Goal: Task Accomplishment & Management: Manage account settings

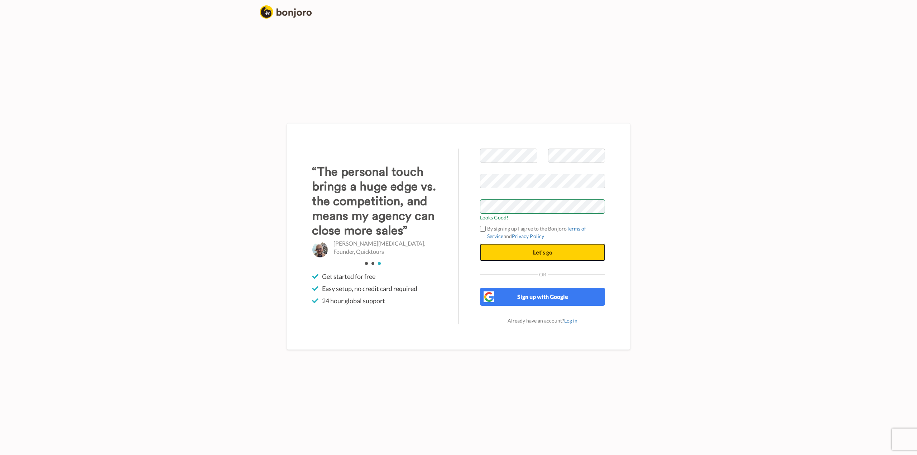
click at [534, 254] on span "Let's go" at bounding box center [542, 252] width 19 height 7
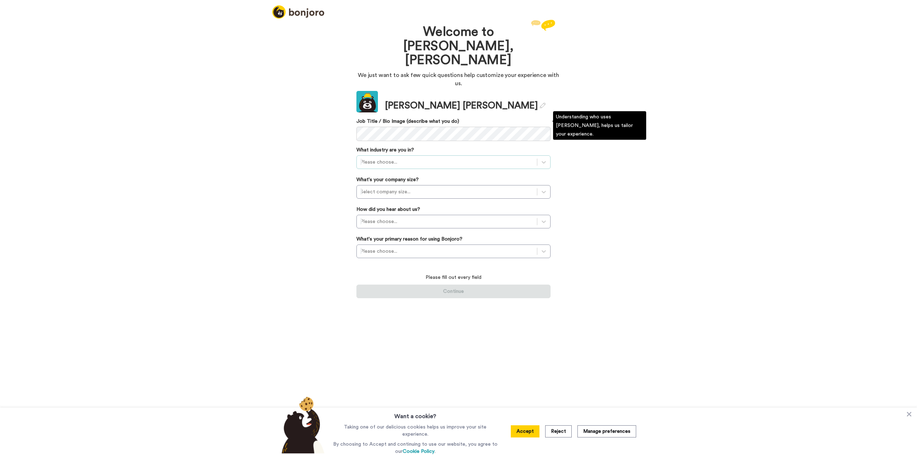
click at [420, 158] on div at bounding box center [446, 162] width 173 height 9
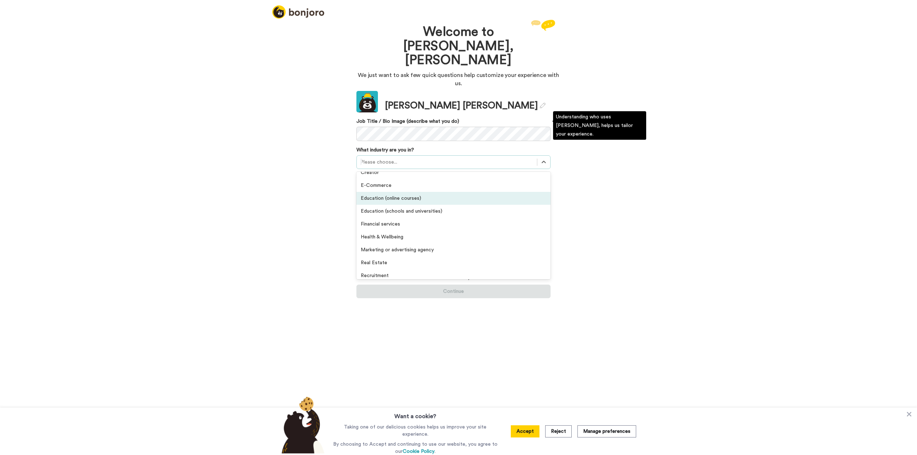
scroll to position [36, 0]
click at [429, 189] on div "Consultant or Business Coach" at bounding box center [453, 195] width 194 height 13
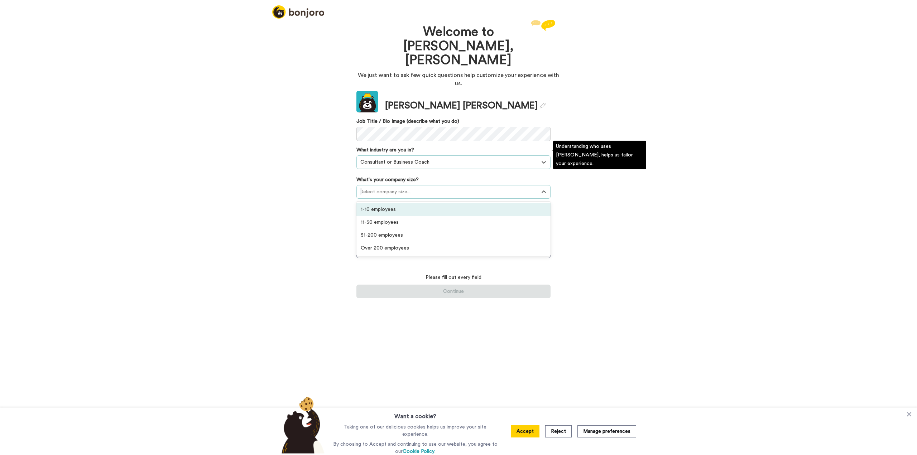
click at [427, 188] on div at bounding box center [446, 192] width 173 height 9
click at [424, 203] on div "1-10 employees" at bounding box center [453, 209] width 194 height 13
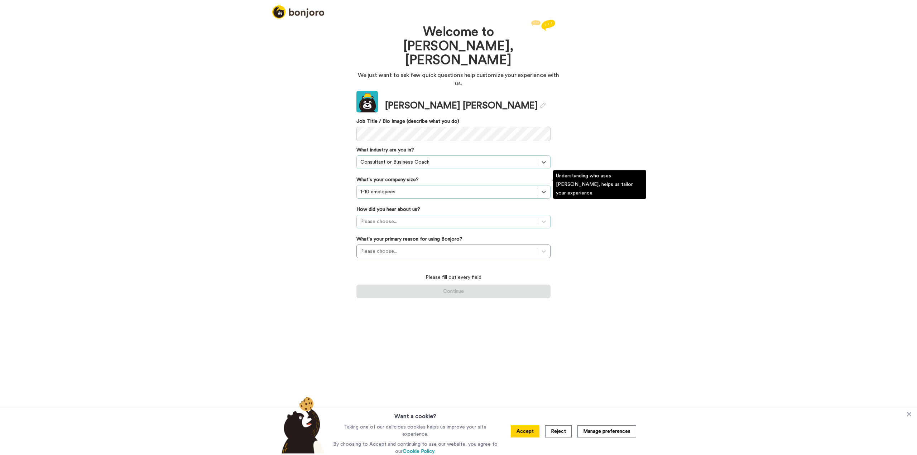
click at [423, 217] on div at bounding box center [446, 221] width 173 height 9
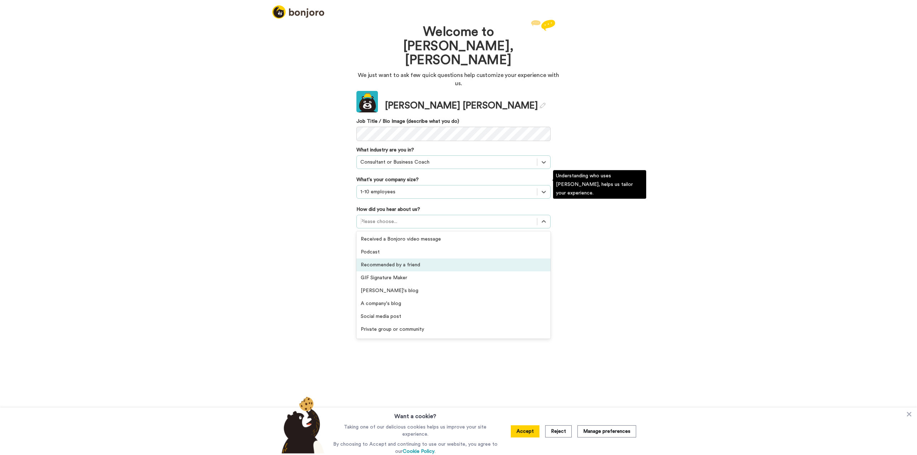
click at [422, 259] on div "Recommended by a friend" at bounding box center [453, 265] width 194 height 13
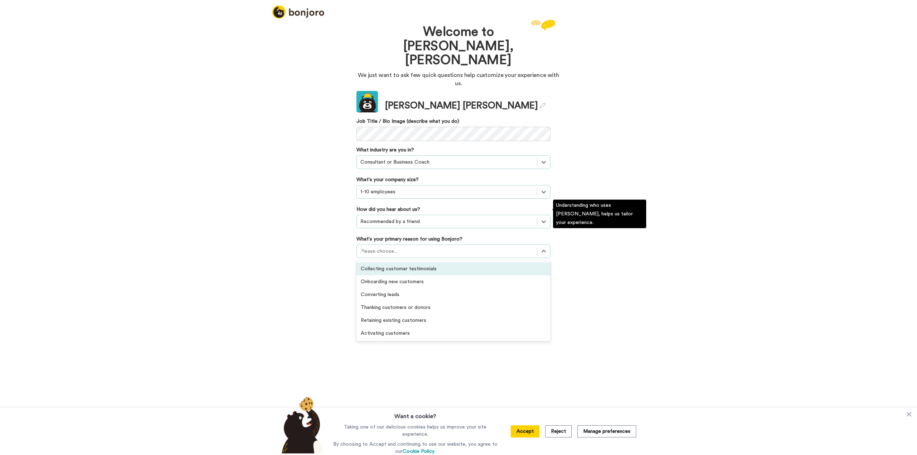
click at [412, 247] on div at bounding box center [446, 251] width 173 height 9
click at [423, 301] on div "Thanking customers or donors" at bounding box center [453, 307] width 194 height 13
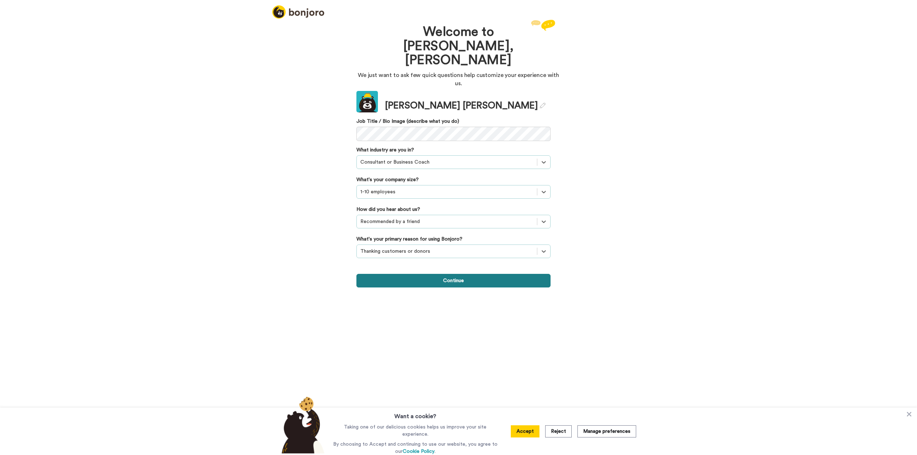
click at [451, 274] on button "Continue" at bounding box center [453, 281] width 194 height 14
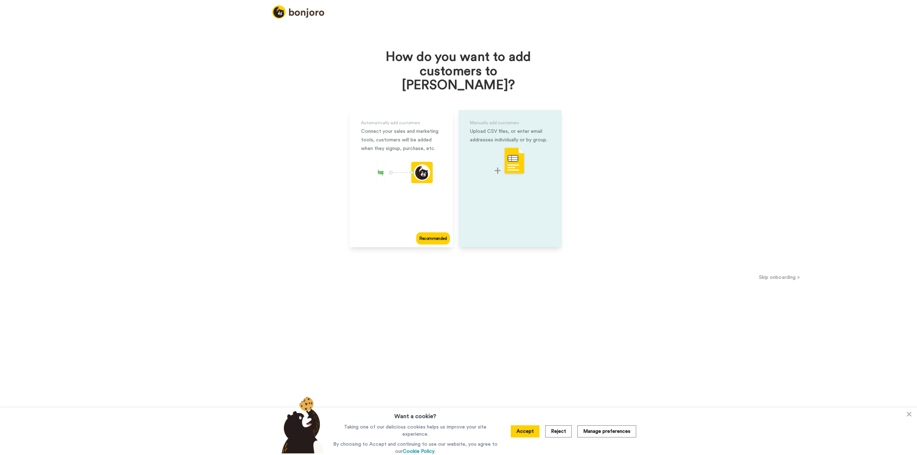
click at [521, 158] on img at bounding box center [510, 161] width 31 height 28
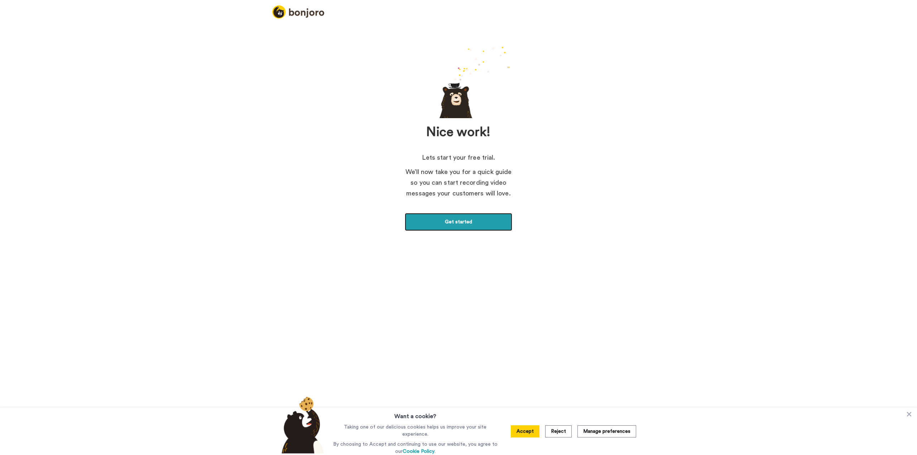
click at [470, 222] on link "Get started" at bounding box center [458, 222] width 107 height 18
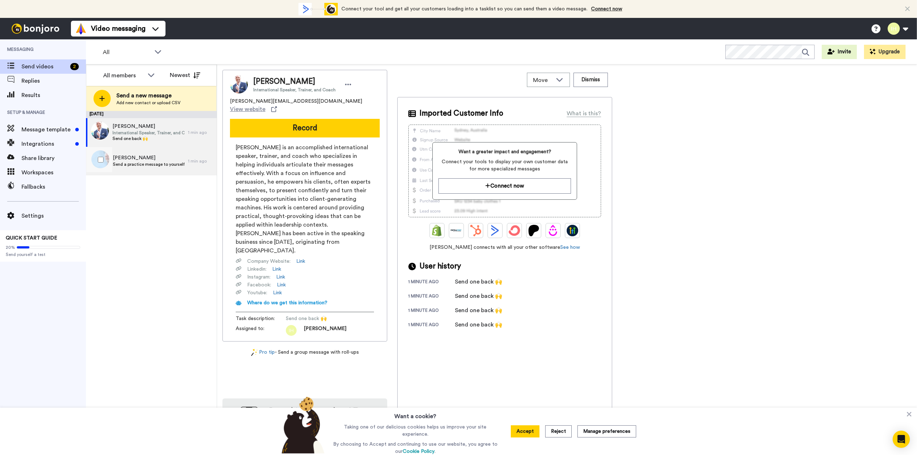
click at [130, 160] on span "Ian" at bounding box center [149, 157] width 72 height 7
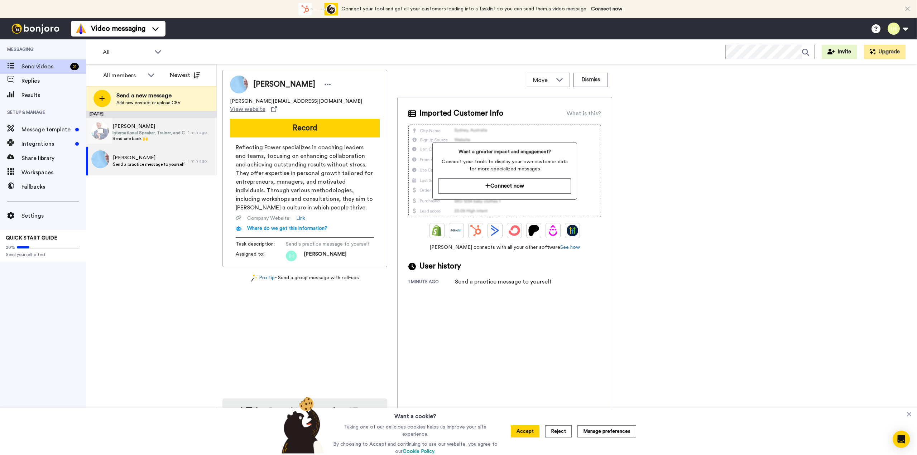
click at [131, 139] on span "Send one back 🙌" at bounding box center [148, 139] width 72 height 6
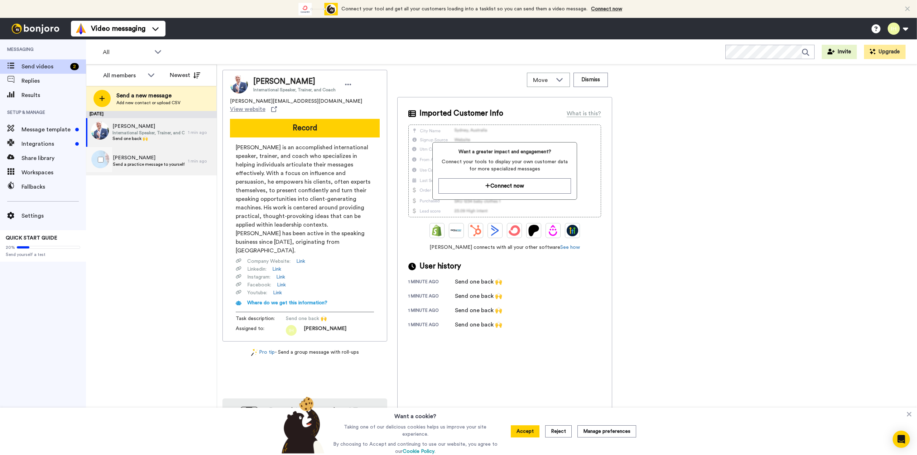
click at [153, 163] on span "Send a practice message to yourself" at bounding box center [149, 165] width 72 height 6
click at [549, 80] on span "Move" at bounding box center [542, 80] width 19 height 9
drag, startPoint x: 165, startPoint y: 131, endPoint x: 143, endPoint y: 204, distance: 76.5
click at [147, 212] on div "[DATE] [PERSON_NAME] International Speaker, Trainer, and Coach Send one back 🙌 …" at bounding box center [151, 283] width 131 height 344
click at [345, 85] on icon at bounding box center [348, 84] width 6 height 1
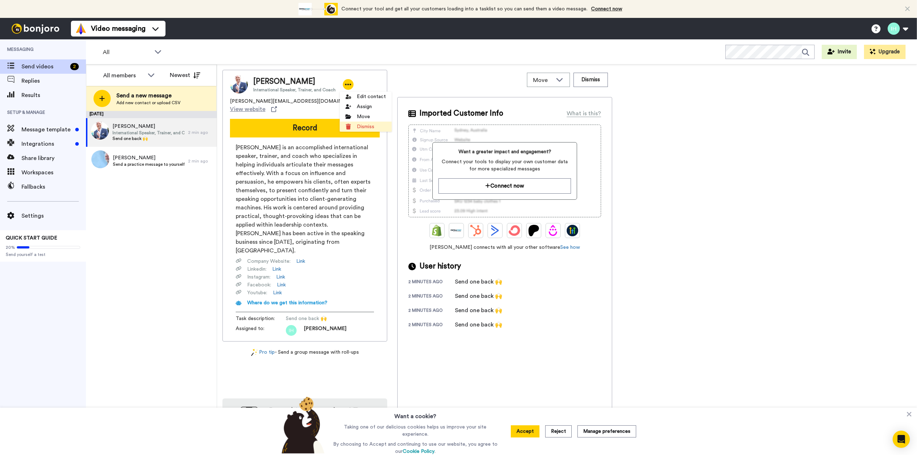
click at [367, 124] on li "Dismiss" at bounding box center [366, 127] width 52 height 10
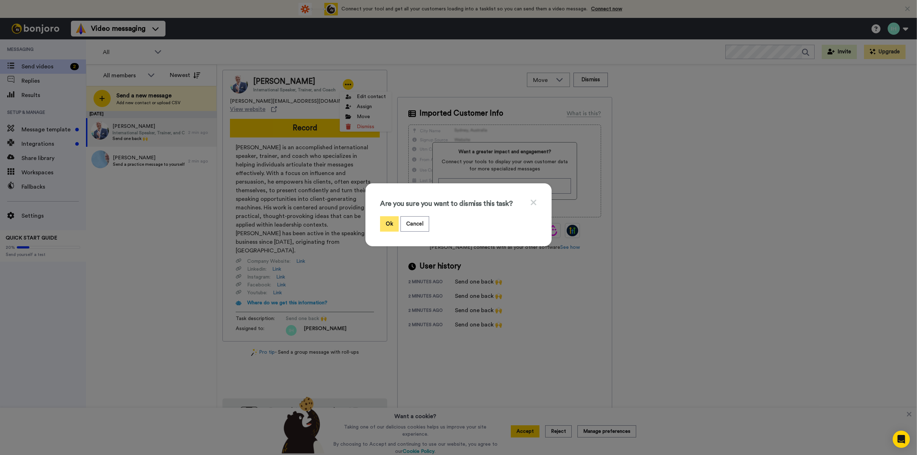
click at [385, 224] on button "Ok" at bounding box center [389, 223] width 19 height 15
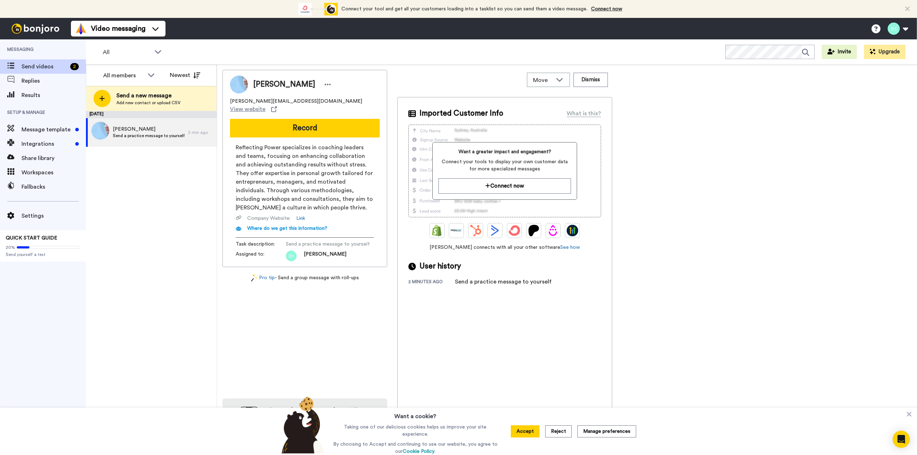
click at [678, 60] on div "All WORKSPACES View all All Default Task List + Add a new workspace Invite Upgr…" at bounding box center [501, 51] width 831 height 25
click at [143, 179] on div "[DATE] [PERSON_NAME] a practice message to yourself 8 min ago" at bounding box center [151, 283] width 131 height 344
drag, startPoint x: 143, startPoint y: 177, endPoint x: 122, endPoint y: 174, distance: 21.4
click at [122, 174] on div "[DATE] [PERSON_NAME] a practice message to yourself 8 min ago" at bounding box center [151, 283] width 131 height 344
click at [24, 67] on span "Send videos" at bounding box center [46, 66] width 51 height 9
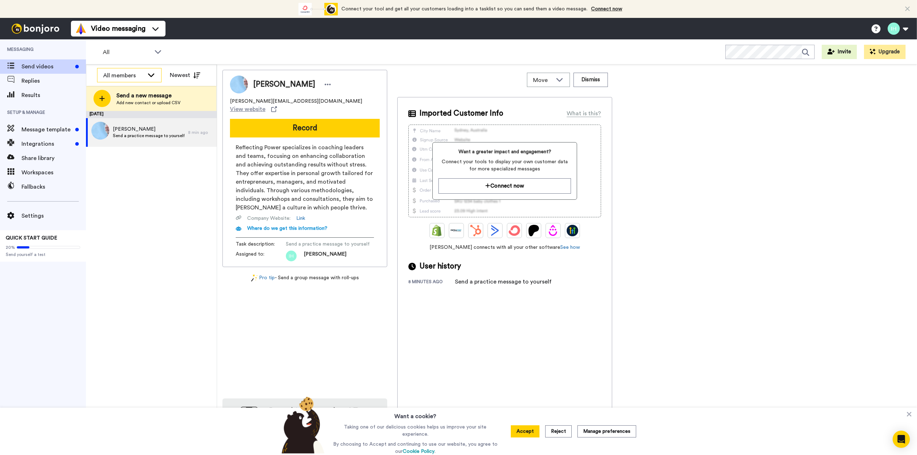
click at [146, 75] on div "All members" at bounding box center [129, 75] width 64 height 14
click at [124, 101] on span "Ian Higginbottom" at bounding box center [122, 102] width 51 height 7
click at [150, 76] on icon at bounding box center [151, 74] width 9 height 7
click at [125, 90] on span "All members" at bounding box center [115, 90] width 37 height 7
click at [146, 75] on div "All members" at bounding box center [129, 75] width 64 height 14
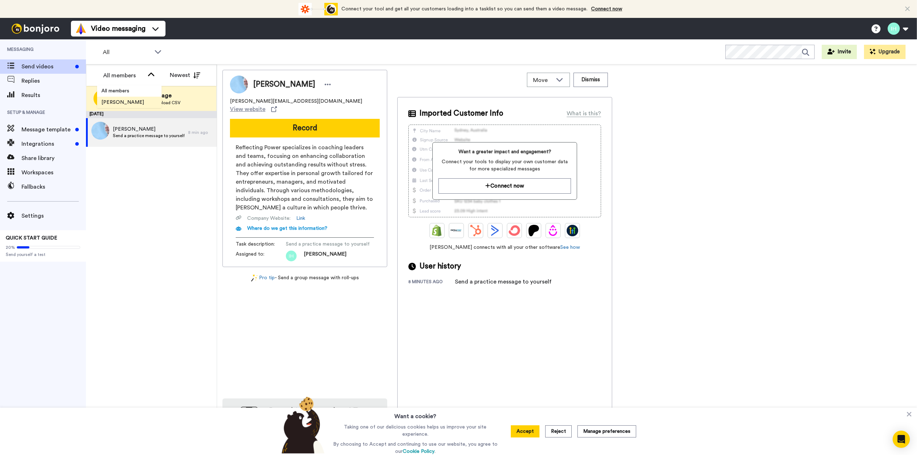
click at [119, 100] on span "Ian Higginbottom" at bounding box center [122, 102] width 51 height 7
click at [158, 124] on div "Ian Send a practice message to yourself" at bounding box center [137, 132] width 102 height 29
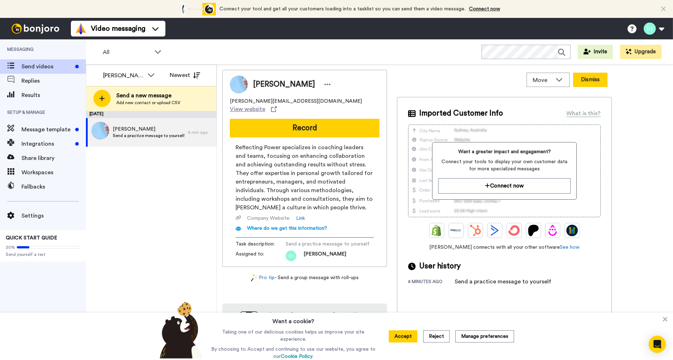
click at [587, 79] on button "Dismiss" at bounding box center [590, 80] width 34 height 14
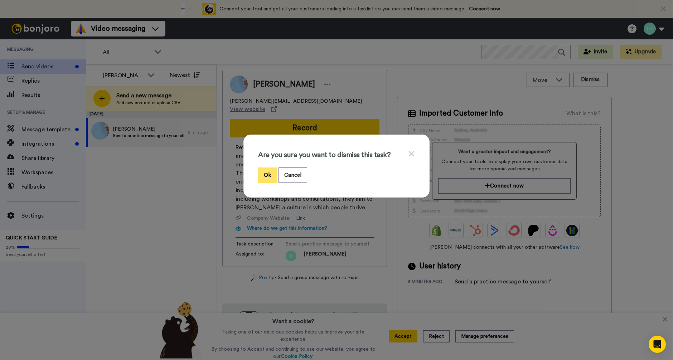
click at [267, 176] on button "Ok" at bounding box center [267, 175] width 19 height 15
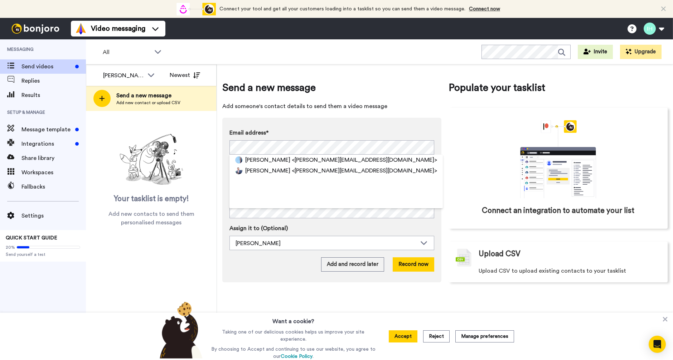
click at [387, 86] on span "Send a new message" at bounding box center [331, 88] width 219 height 14
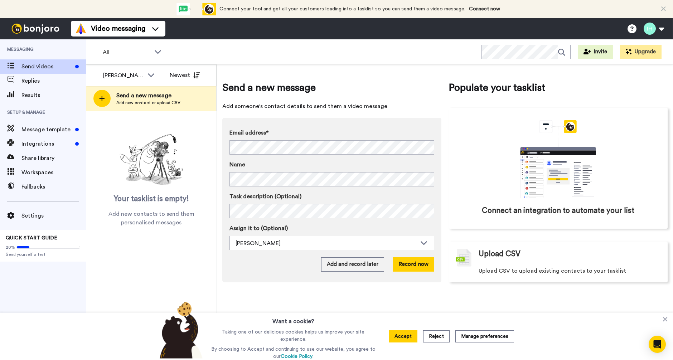
click at [386, 86] on span "Send a new message" at bounding box center [331, 88] width 219 height 14
click at [350, 264] on button "Add and record later" at bounding box center [352, 265] width 63 height 14
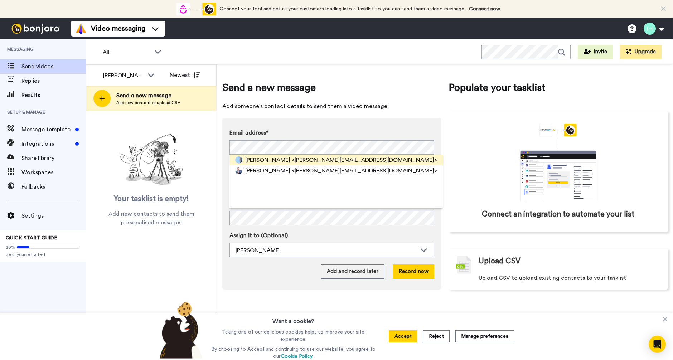
click at [292, 159] on span "<ian@reflectingpower.com>" at bounding box center [364, 160] width 145 height 9
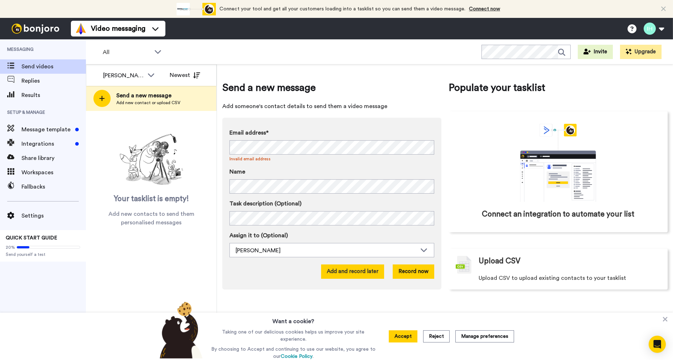
click at [366, 273] on button "Add and record later" at bounding box center [352, 272] width 63 height 14
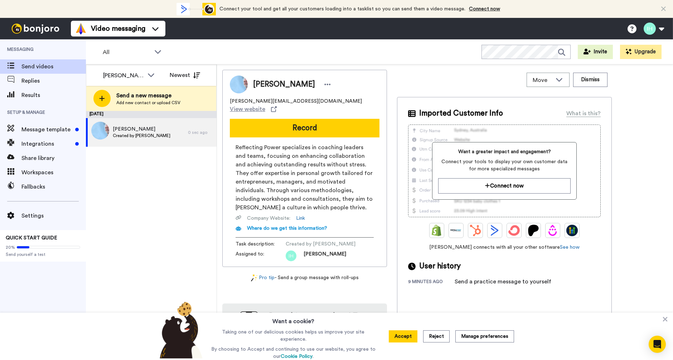
click at [258, 143] on span "Reflecting Power specializes in coaching leaders and teams, focusing on enhanci…" at bounding box center [305, 177] width 138 height 69
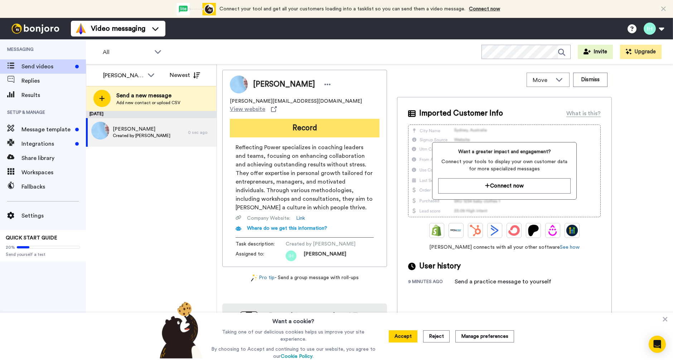
click at [302, 119] on button "Record" at bounding box center [305, 128] width 150 height 19
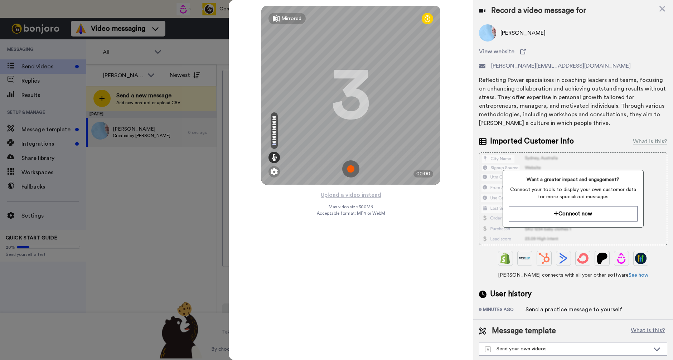
click at [351, 168] on img at bounding box center [350, 168] width 17 height 17
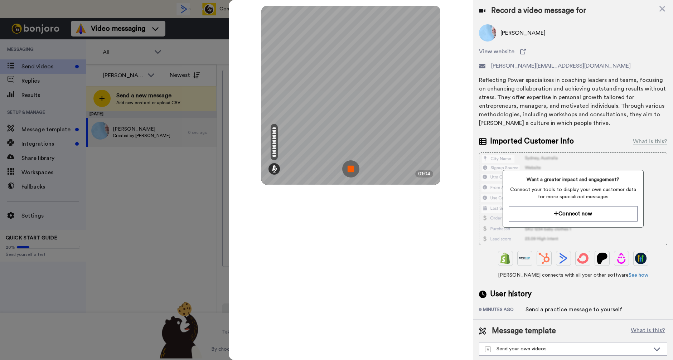
click at [352, 170] on img at bounding box center [350, 168] width 17 height 17
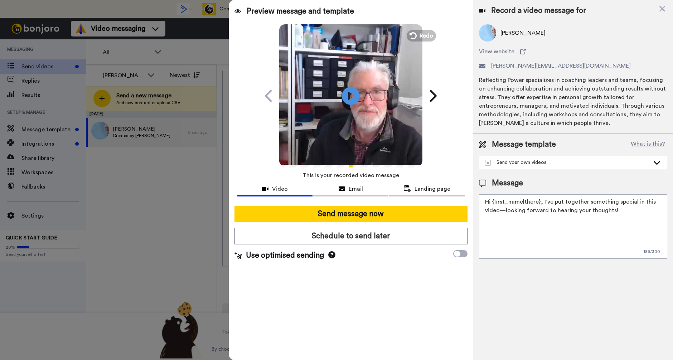
click at [634, 162] on div "Send your own videos" at bounding box center [567, 162] width 165 height 7
click at [634, 160] on div "Send your own videos" at bounding box center [567, 162] width 165 height 7
click at [414, 191] on div "Landing page" at bounding box center [426, 189] width 75 height 9
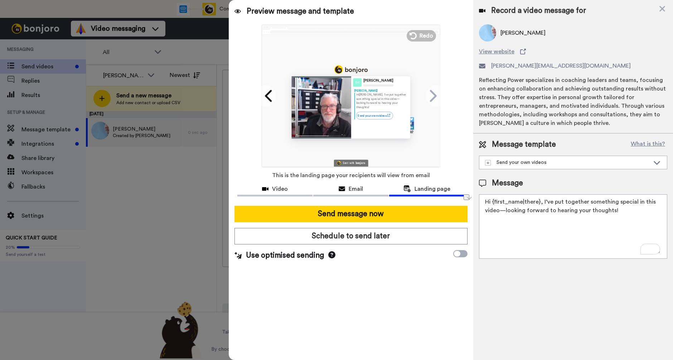
drag, startPoint x: 543, startPoint y: 201, endPoint x: 628, endPoint y: 200, distance: 84.5
click at [628, 200] on textarea "Hi {first_name|there}, I’ve put together something special in this video—lookin…" at bounding box center [573, 226] width 188 height 64
click at [626, 201] on textarea "Hi {first_name|there}, I’ve put together something special in this video—lookin…" at bounding box center [573, 226] width 188 height 64
click at [600, 205] on textarea "Hi {first_name|there}, I’ve put together something special in this video—lookin…" at bounding box center [573, 226] width 188 height 64
click at [571, 204] on textarea "Hi {first_name|there}, I’ve put together something special in this video—lookin…" at bounding box center [573, 226] width 188 height 64
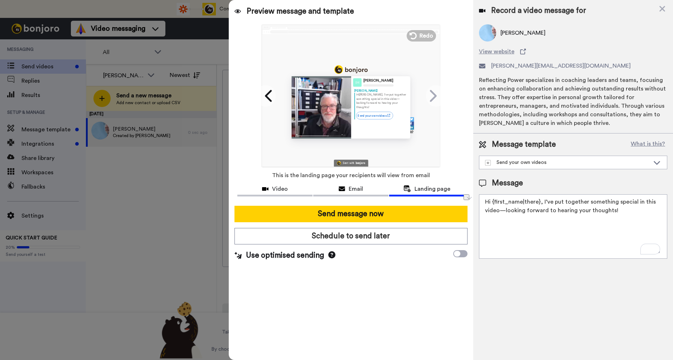
drag, startPoint x: 545, startPoint y: 201, endPoint x: 653, endPoint y: 202, distance: 108.2
click at [653, 202] on textarea "Hi {first_name|there}, I’ve put together something special in this video—lookin…" at bounding box center [573, 226] width 188 height 64
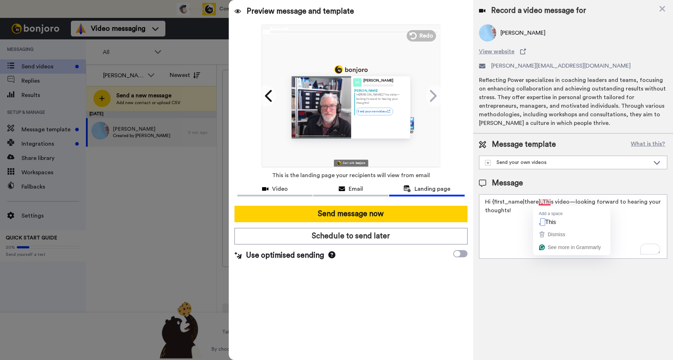
drag, startPoint x: 542, startPoint y: 202, endPoint x: 544, endPoint y: 206, distance: 3.9
click at [542, 203] on textarea "Hi {first_name|there},This video—looking forward to hearing your thoughts!" at bounding box center [573, 226] width 188 height 64
drag, startPoint x: 539, startPoint y: 199, endPoint x: 543, endPoint y: 206, distance: 7.9
click at [540, 200] on textarea "Hi {first_name|there},This video—looking forward to hearing your thoughts!" at bounding box center [573, 226] width 188 height 64
drag, startPoint x: 570, startPoint y: 203, endPoint x: 572, endPoint y: 211, distance: 8.9
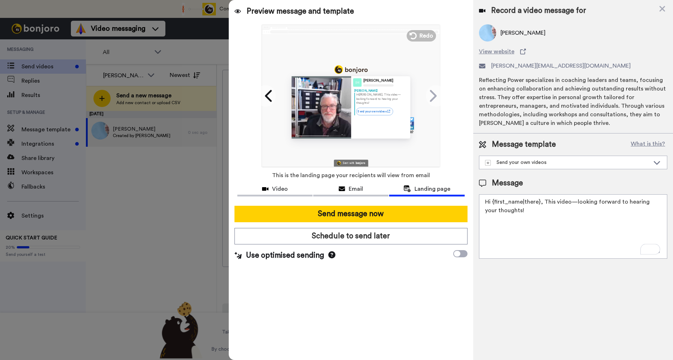
click at [570, 203] on textarea "Hi {first_name|there}, This video—looking forward to hearing your thoughts!" at bounding box center [573, 226] width 188 height 64
drag, startPoint x: 580, startPoint y: 210, endPoint x: 623, endPoint y: 217, distance: 43.6
click at [642, 212] on textarea "Hi {first_name|there}, This video is your personal welcome to the 'I asked for …" at bounding box center [573, 226] width 188 height 64
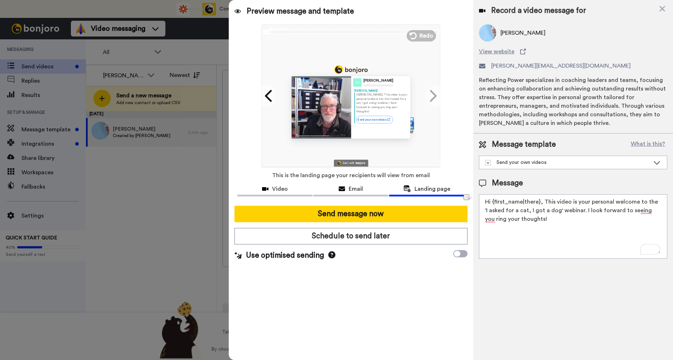
drag, startPoint x: 556, startPoint y: 222, endPoint x: 481, endPoint y: 224, distance: 75.2
click at [481, 223] on textarea "Hi {first_name|there}, This video is your personal welcome to the 'I asked for …" at bounding box center [573, 226] width 188 height 64
type textarea "Hi {first_name|there}, This video is your personal welcome to the 'I asked for …"
click at [592, 163] on div "Send your own videos" at bounding box center [567, 162] width 165 height 7
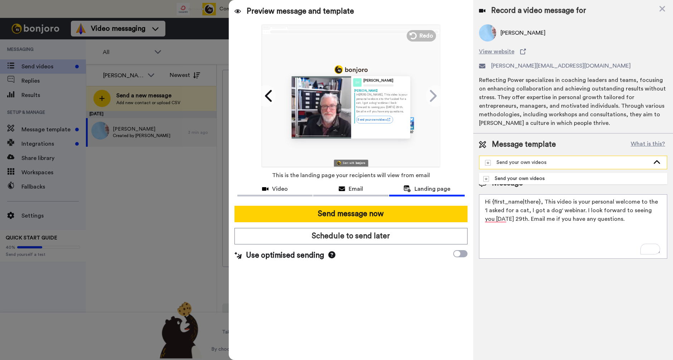
click at [590, 162] on div "Send your own videos" at bounding box center [567, 162] width 165 height 7
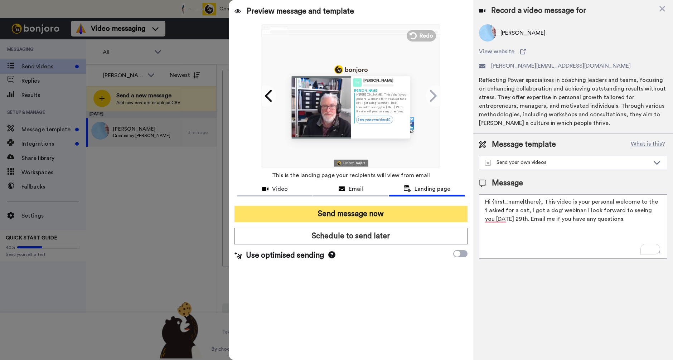
click at [379, 213] on button "Send message now" at bounding box center [351, 214] width 233 height 16
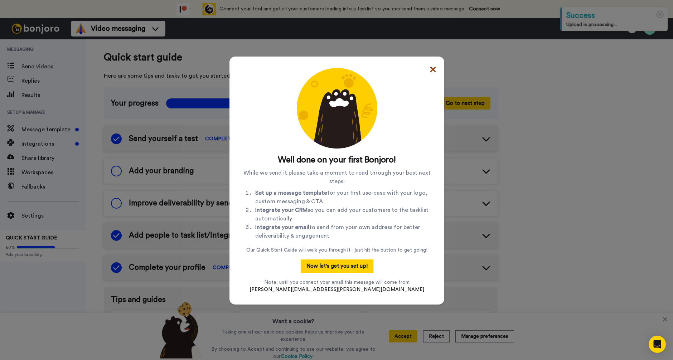
click at [431, 68] on icon at bounding box center [433, 69] width 5 height 5
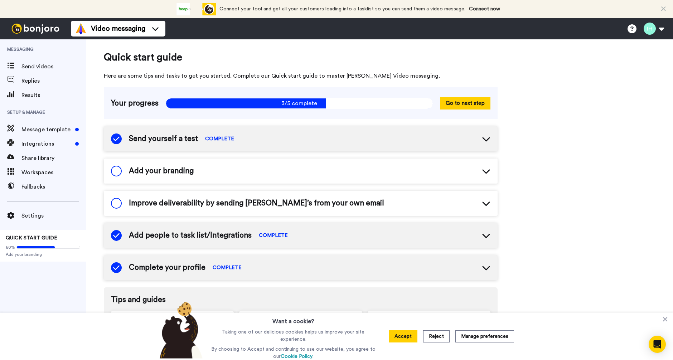
click at [486, 169] on icon at bounding box center [486, 171] width 9 height 9
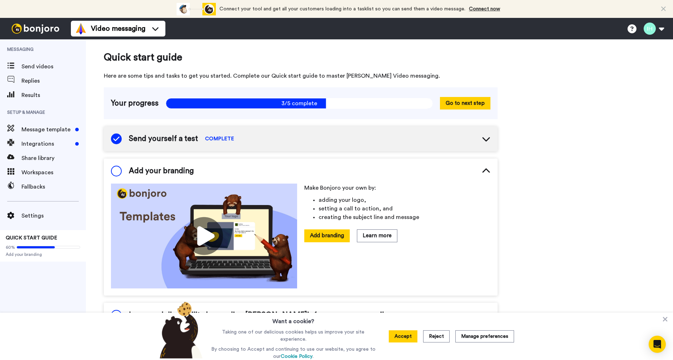
click at [486, 169] on icon at bounding box center [486, 171] width 8 height 4
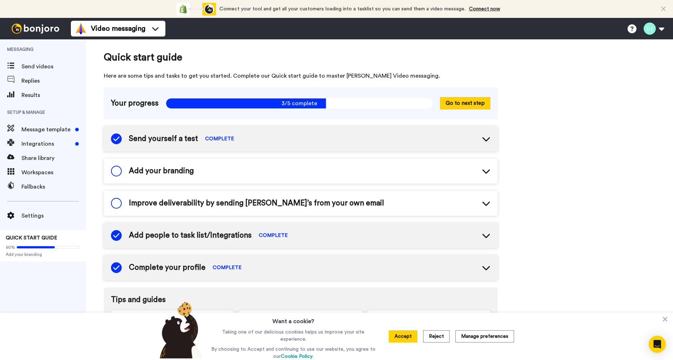
click at [487, 203] on icon at bounding box center [486, 203] width 9 height 9
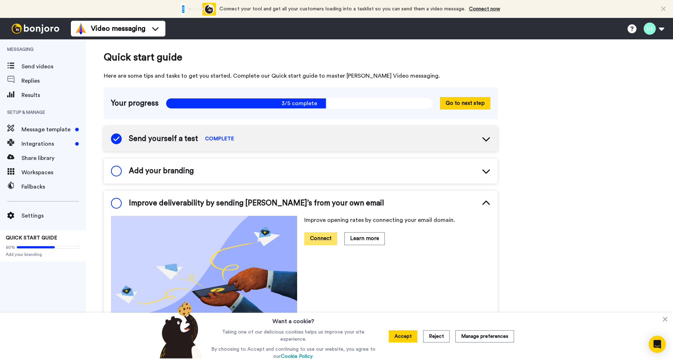
click at [327, 240] on button "Connect" at bounding box center [320, 238] width 33 height 13
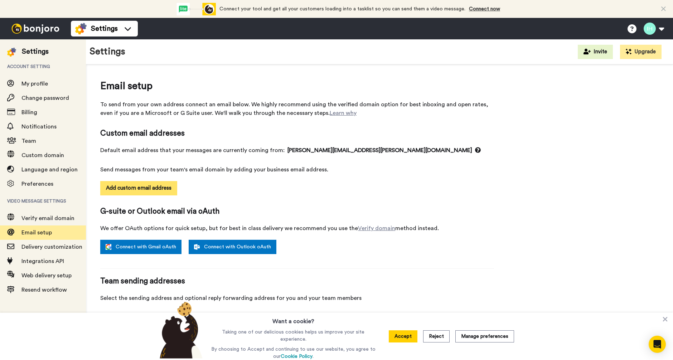
click at [157, 187] on button "Add custom email address" at bounding box center [138, 188] width 77 height 14
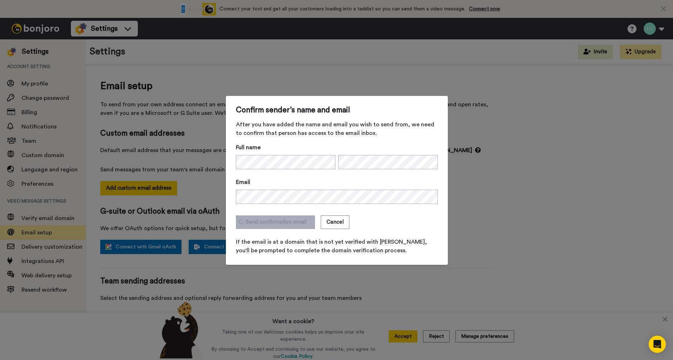
click at [275, 223] on button "Send confirmation email" at bounding box center [275, 223] width 79 height 14
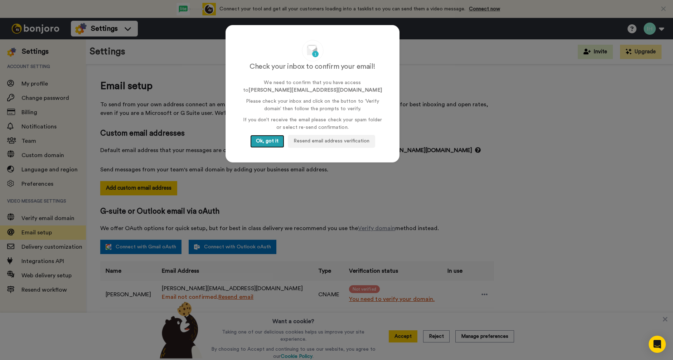
click at [277, 140] on button "Ok, got it" at bounding box center [267, 141] width 34 height 13
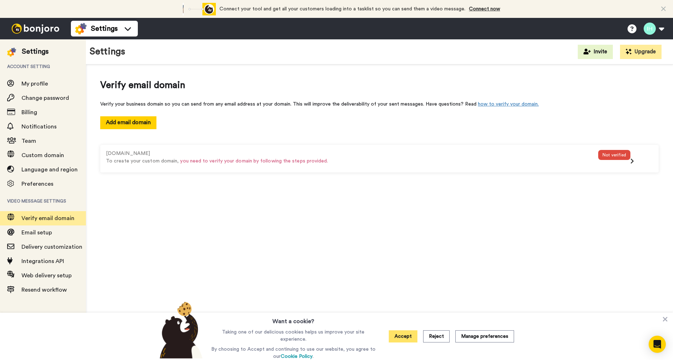
click at [409, 333] on button "Accept" at bounding box center [403, 337] width 29 height 12
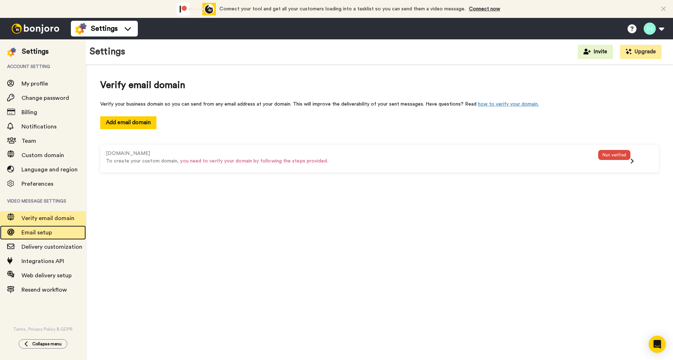
click at [49, 236] on span "Email setup" at bounding box center [53, 233] width 64 height 9
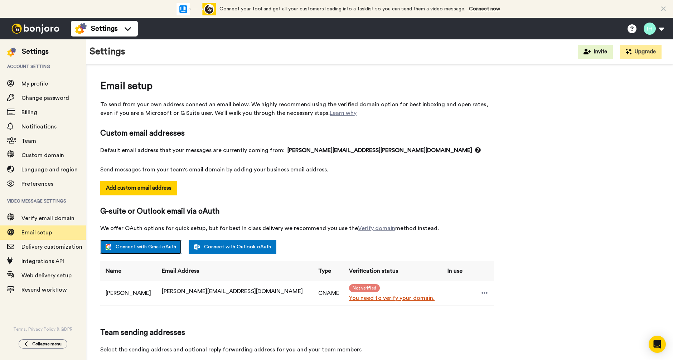
click at [155, 244] on link "Connect with Gmail oAuth" at bounding box center [140, 247] width 81 height 14
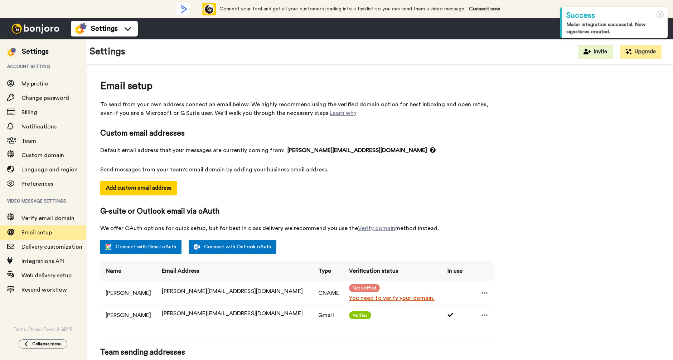
select select "164421"
click at [482, 290] on icon at bounding box center [485, 293] width 6 height 7
click at [495, 316] on li "Delete" at bounding box center [498, 316] width 52 height 10
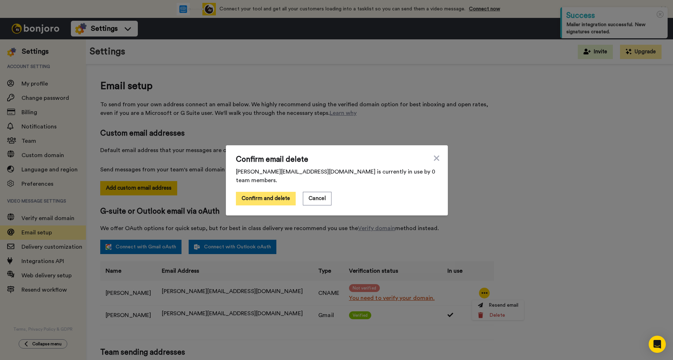
click at [273, 193] on button "Confirm and delete" at bounding box center [266, 199] width 60 height 14
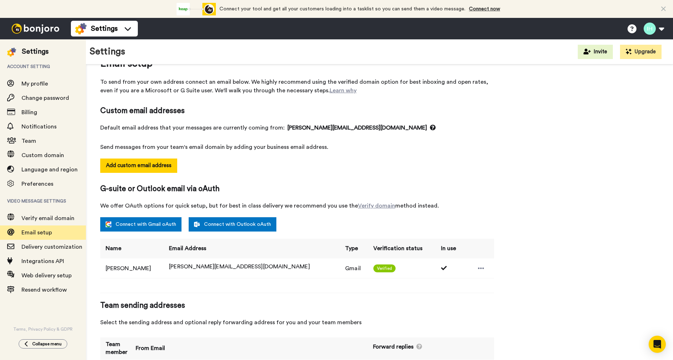
scroll to position [24, 0]
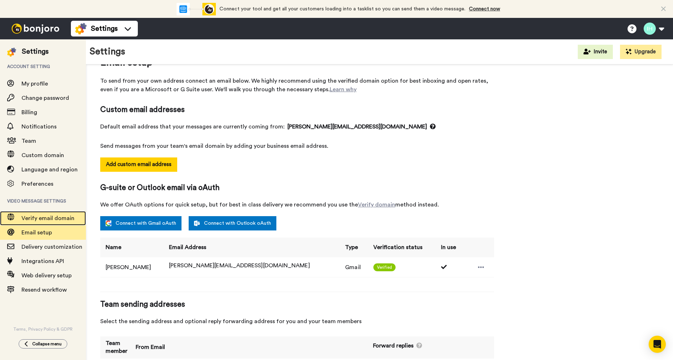
click at [69, 217] on span "Verify email domain" at bounding box center [47, 219] width 53 height 6
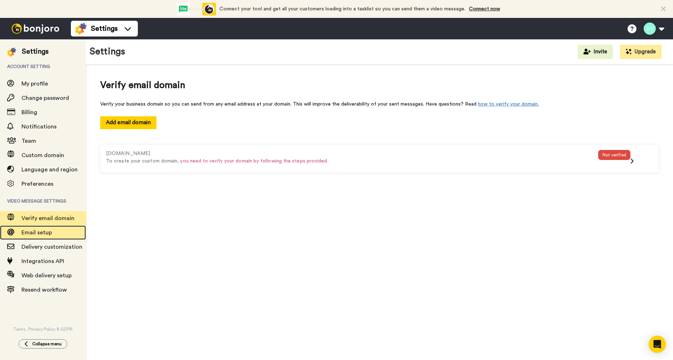
click at [44, 234] on span "Email setup" at bounding box center [36, 233] width 30 height 6
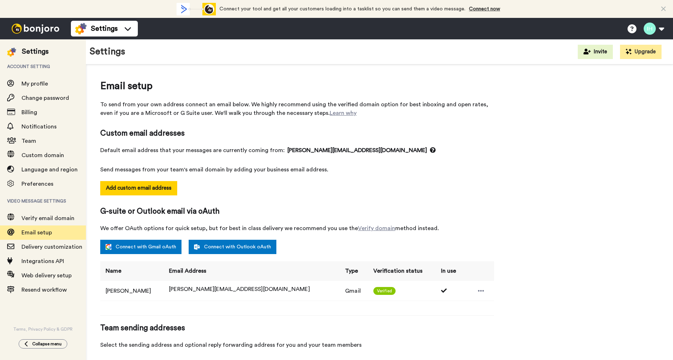
select select "164421"
click at [44, 276] on span "Web delivery setup" at bounding box center [46, 276] width 50 height 6
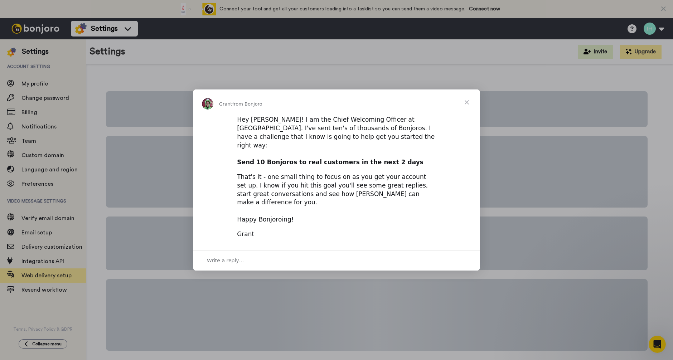
click at [468, 112] on span "Close" at bounding box center [467, 103] width 26 height 26
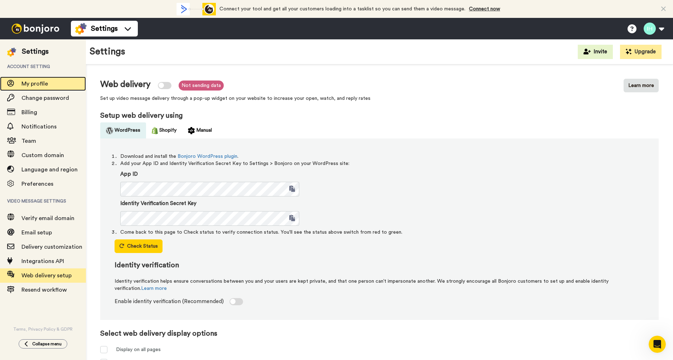
click at [38, 83] on span "My profile" at bounding box center [34, 84] width 27 height 6
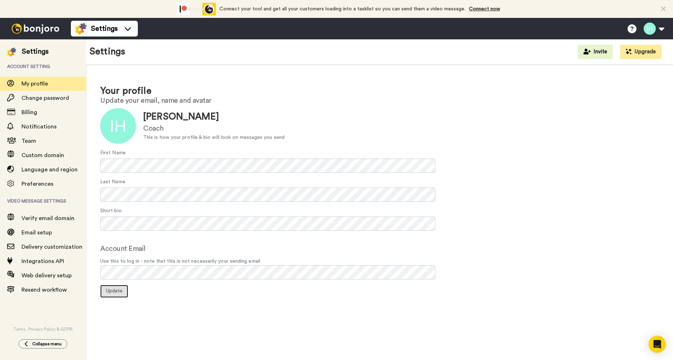
click at [108, 292] on span "Update" at bounding box center [114, 291] width 16 height 5
